Goal: Check status: Check status

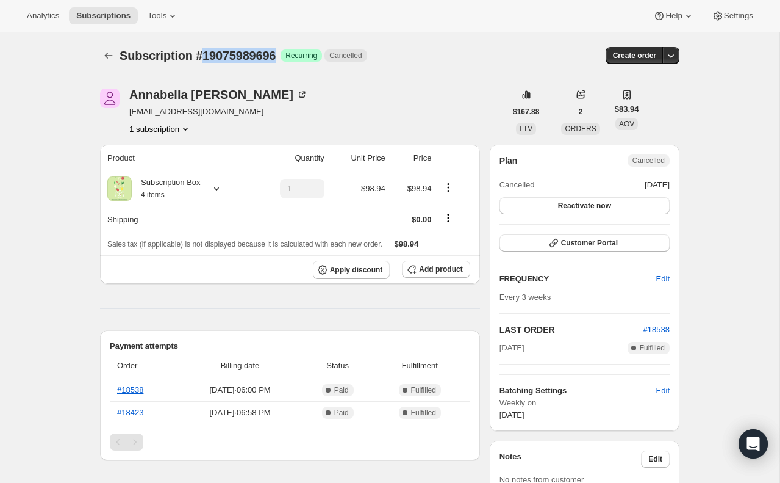
drag, startPoint x: 201, startPoint y: 56, endPoint x: 285, endPoint y: 55, distance: 83.6
click at [285, 55] on div "Subscription #19075989696 Success Recurring Cancelled" at bounding box center [299, 55] width 359 height 17
copy span "19075989696"
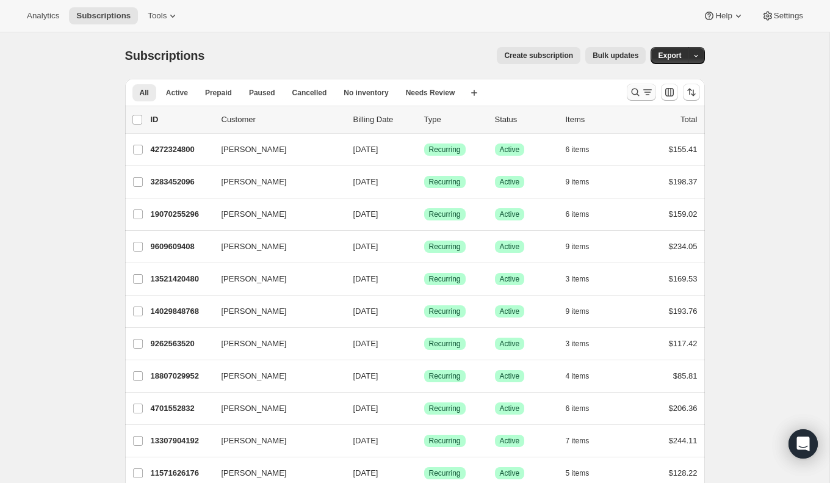
click at [629, 94] on icon "Search and filter results" at bounding box center [635, 92] width 12 height 12
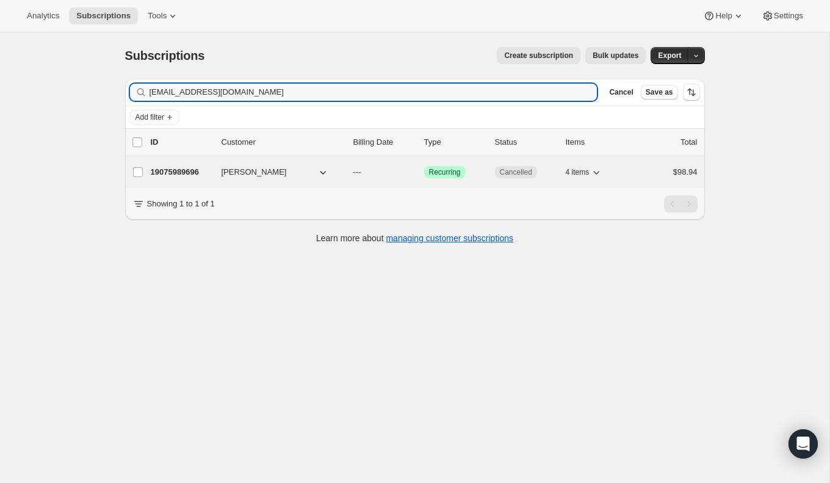
type input "[EMAIL_ADDRESS][DOMAIN_NAME]"
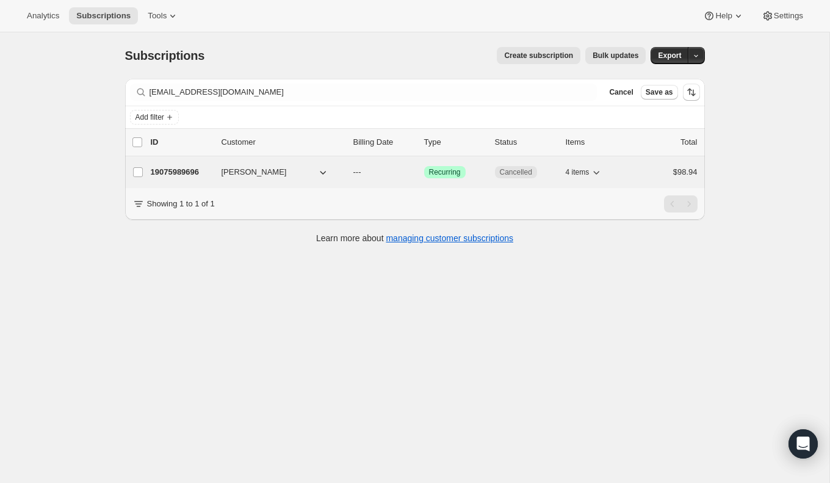
click at [187, 167] on p "19075989696" at bounding box center [181, 172] width 61 height 12
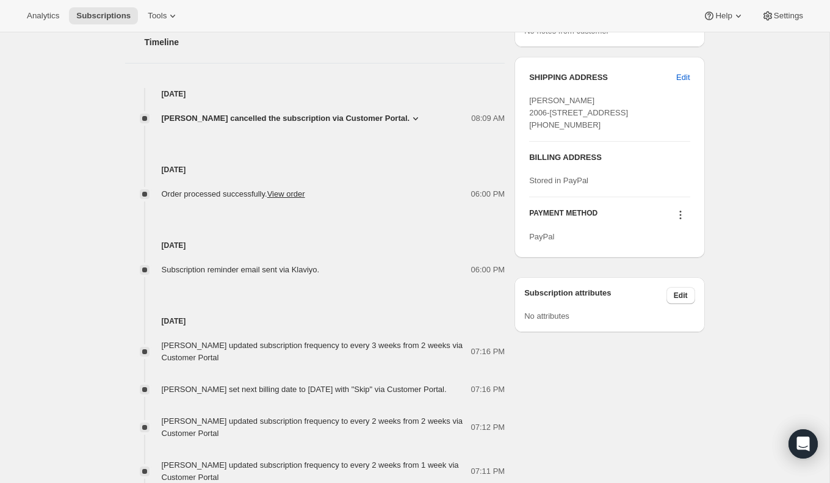
scroll to position [412, 0]
